Goal: Information Seeking & Learning: Learn about a topic

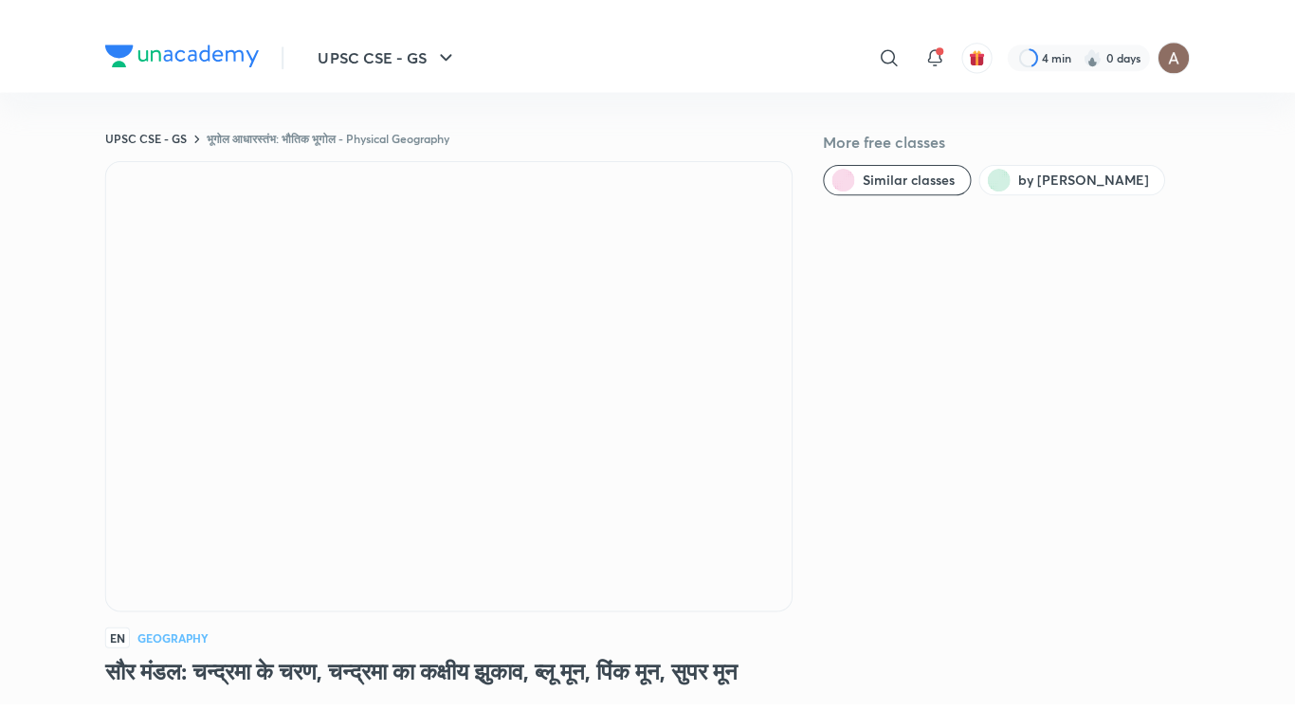
scroll to position [95, 0]
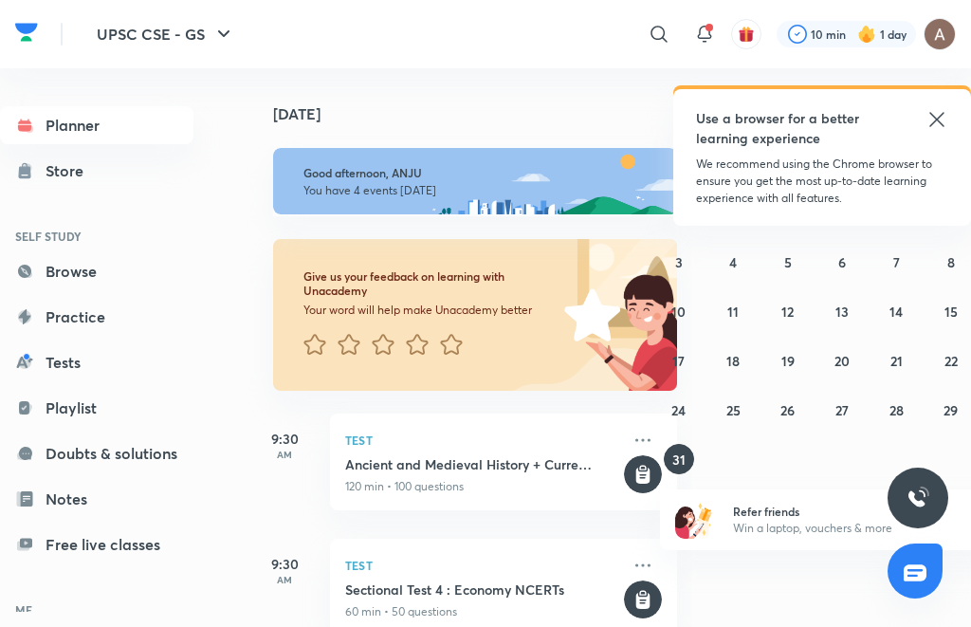
click at [932, 121] on icon at bounding box center [936, 119] width 23 height 23
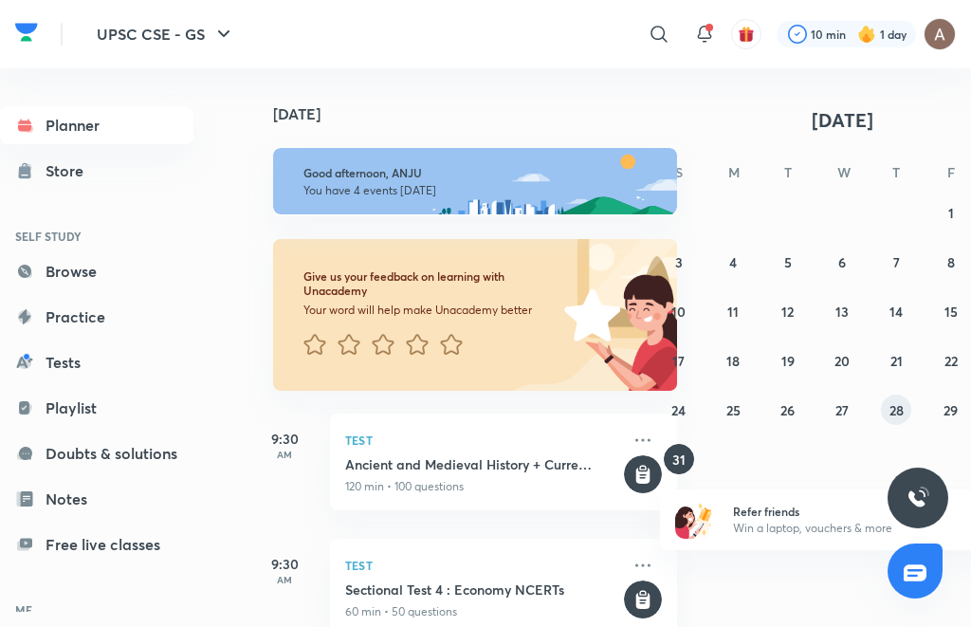
click at [886, 412] on button "28" at bounding box center [896, 409] width 30 height 30
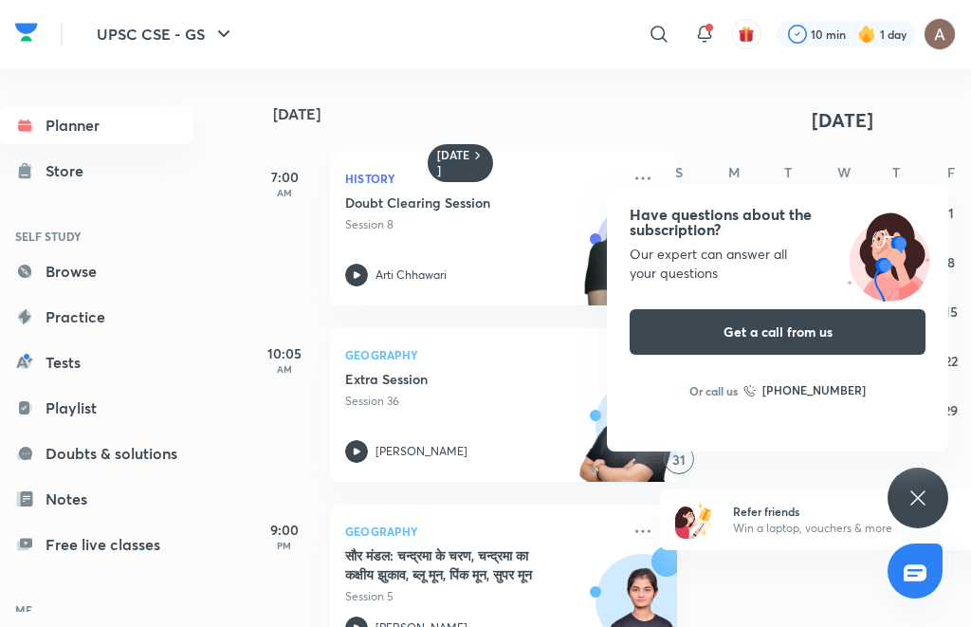
click at [912, 501] on icon at bounding box center [917, 497] width 23 height 23
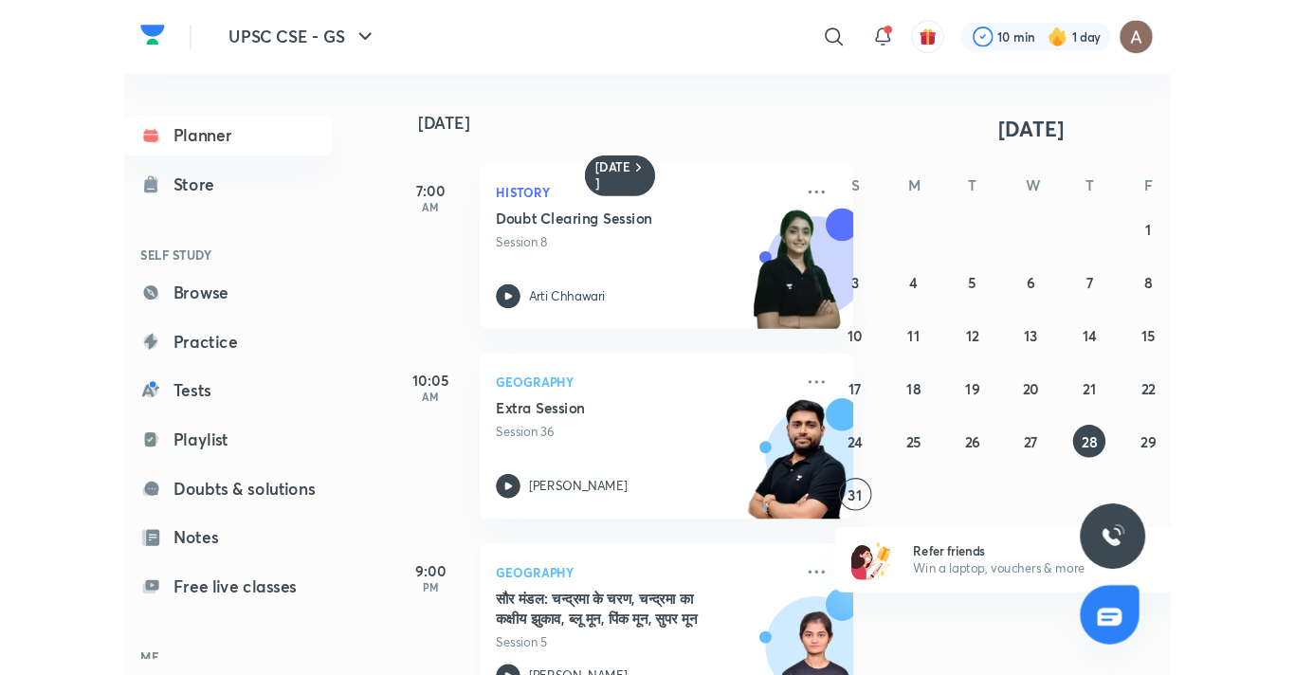
scroll to position [46, 0]
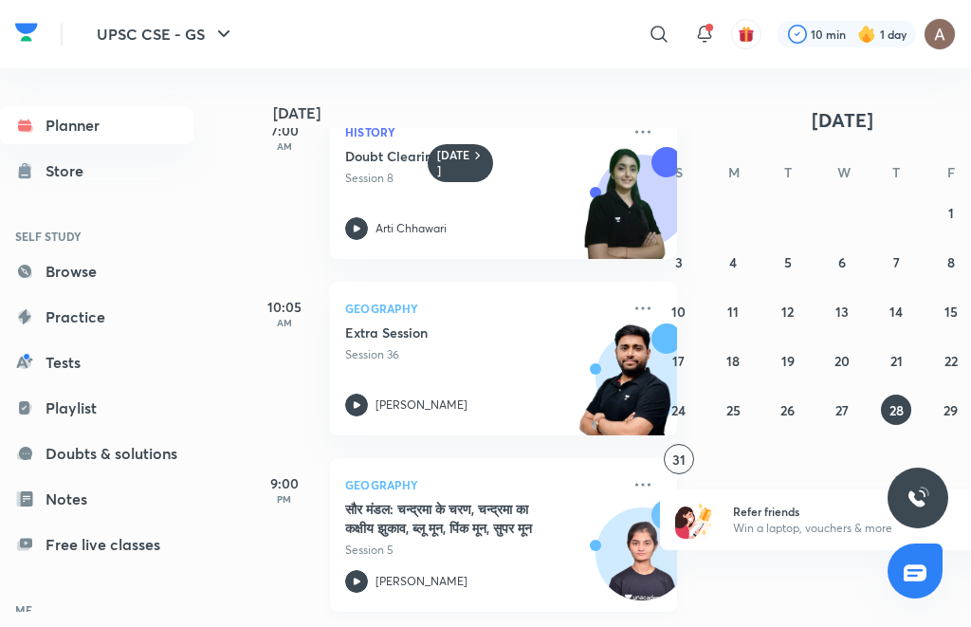
click at [500, 551] on p "Session 5" at bounding box center [482, 549] width 275 height 17
